Goal: Task Accomplishment & Management: Manage account settings

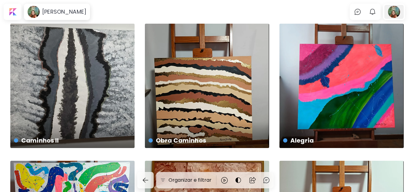
click at [399, 12] on div at bounding box center [394, 12] width 19 height 14
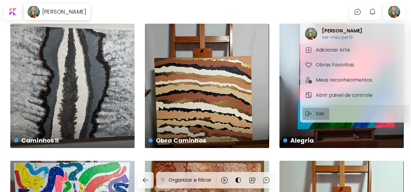
click at [320, 112] on p "Sair" at bounding box center [321, 113] width 11 height 7
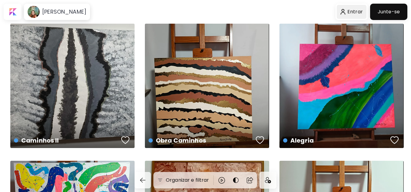
click at [354, 12] on div at bounding box center [352, 12] width 30 height 14
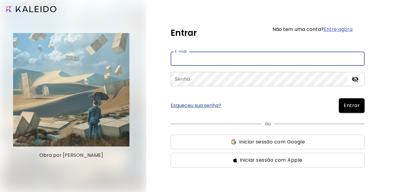
click at [198, 59] on input "email" at bounding box center [268, 59] width 194 height 14
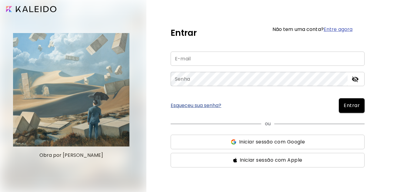
click at [213, 42] on div "Entrar Não tem uma conta? Entre agora E-mail E-mail Senha Senha Esqueceu sua se…" at bounding box center [268, 95] width 194 height 143
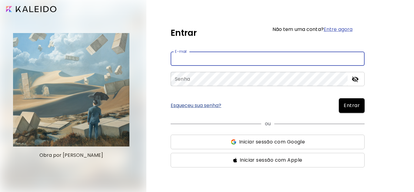
click at [192, 61] on input "email" at bounding box center [268, 59] width 194 height 14
type input "*"
click at [192, 61] on input "*" at bounding box center [268, 59] width 194 height 14
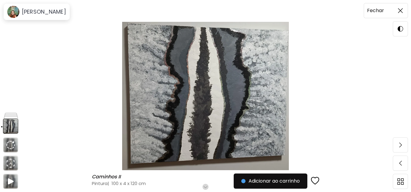
click at [401, 11] on img at bounding box center [400, 10] width 5 height 5
click at [383, 10] on h6 "Fechar" at bounding box center [375, 11] width 17 height 8
click at [402, 11] on img at bounding box center [400, 10] width 5 height 5
click at [377, 11] on h6 "Fechar" at bounding box center [375, 11] width 17 height 8
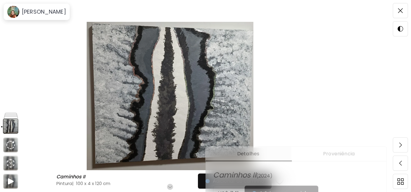
scroll to position [121, 0]
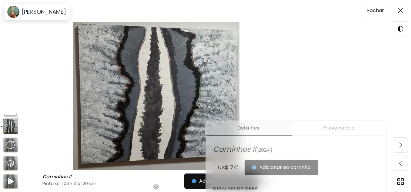
click at [400, 11] on img at bounding box center [400, 10] width 5 height 5
click at [387, 11] on div "Fechar" at bounding box center [378, 11] width 29 height 8
click at [378, 11] on h6 "Fechar" at bounding box center [375, 11] width 17 height 8
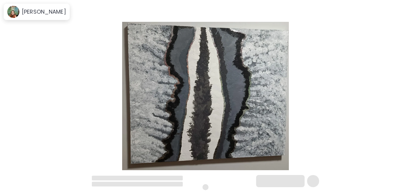
scroll to position [121, 0]
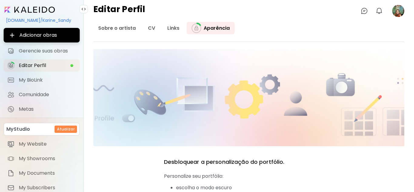
click at [398, 12] on image at bounding box center [399, 11] width 12 height 12
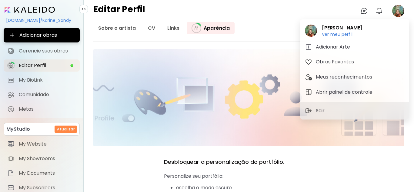
click at [44, 49] on div at bounding box center [207, 96] width 414 height 192
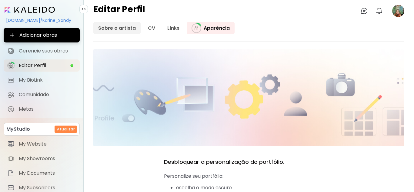
click at [114, 27] on link "Sobre o artista" at bounding box center [116, 28] width 47 height 12
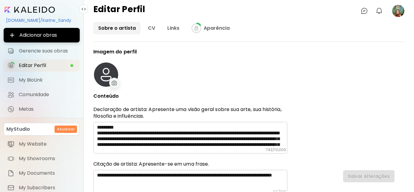
type input "******"
type input "**********"
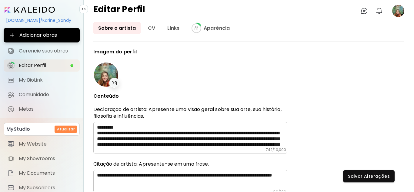
click at [401, 11] on image at bounding box center [399, 11] width 12 height 12
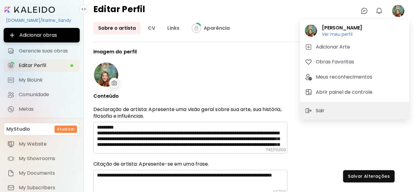
click at [43, 50] on div at bounding box center [207, 96] width 414 height 192
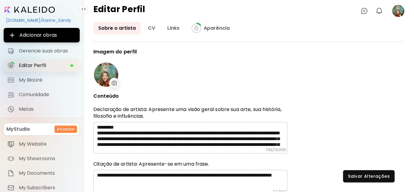
click at [30, 64] on span "Editar Perfil" at bounding box center [44, 66] width 51 height 6
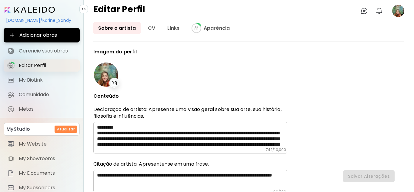
type input "******"
type input "**********"
click at [376, 177] on span "Salvar Alterações" at bounding box center [369, 176] width 42 height 6
click at [398, 8] on image at bounding box center [399, 11] width 12 height 12
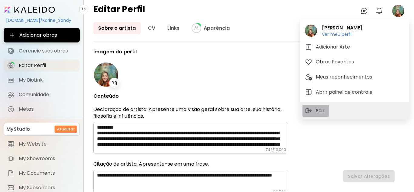
click at [320, 110] on p "Sair" at bounding box center [321, 110] width 11 height 7
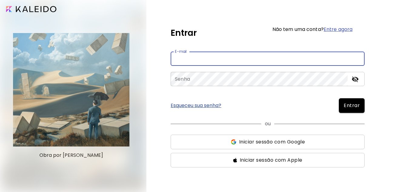
click at [195, 59] on input "email" at bounding box center [268, 59] width 194 height 14
type input "*"
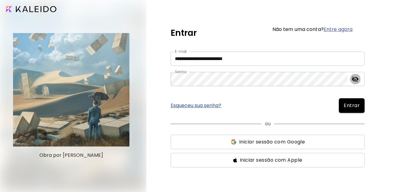
click at [356, 80] on icon "toggle password visibility" at bounding box center [355, 79] width 7 height 6
click at [350, 103] on span "Entrar" at bounding box center [352, 105] width 16 height 7
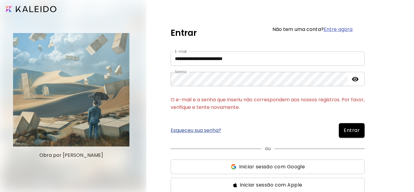
click at [219, 58] on input "**********" at bounding box center [268, 59] width 194 height 14
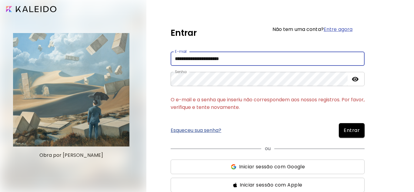
type input "**********"
click at [352, 131] on span "Entrar" at bounding box center [352, 130] width 16 height 7
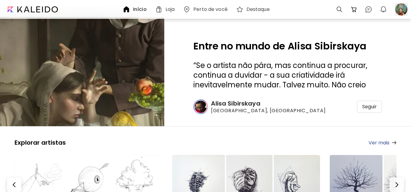
click at [404, 11] on div at bounding box center [401, 9] width 13 height 13
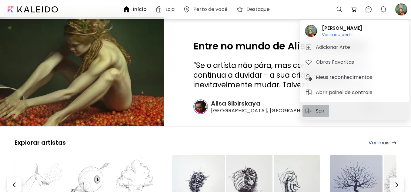
click at [322, 111] on p "Sair" at bounding box center [321, 110] width 11 height 7
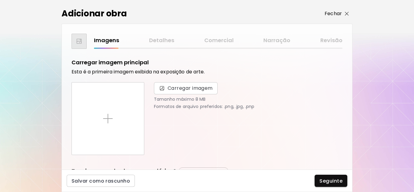
click at [347, 13] on img "button" at bounding box center [347, 14] width 4 height 4
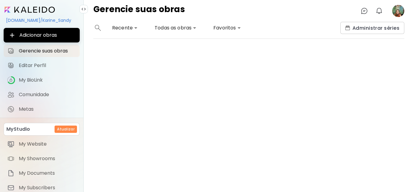
click at [398, 11] on image at bounding box center [399, 11] width 12 height 12
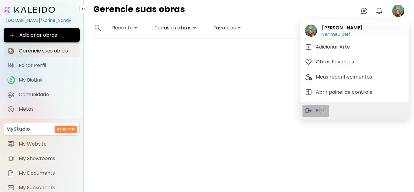
click at [320, 109] on p "Sair" at bounding box center [321, 110] width 11 height 7
